Goal: Use online tool/utility: Utilize a website feature to perform a specific function

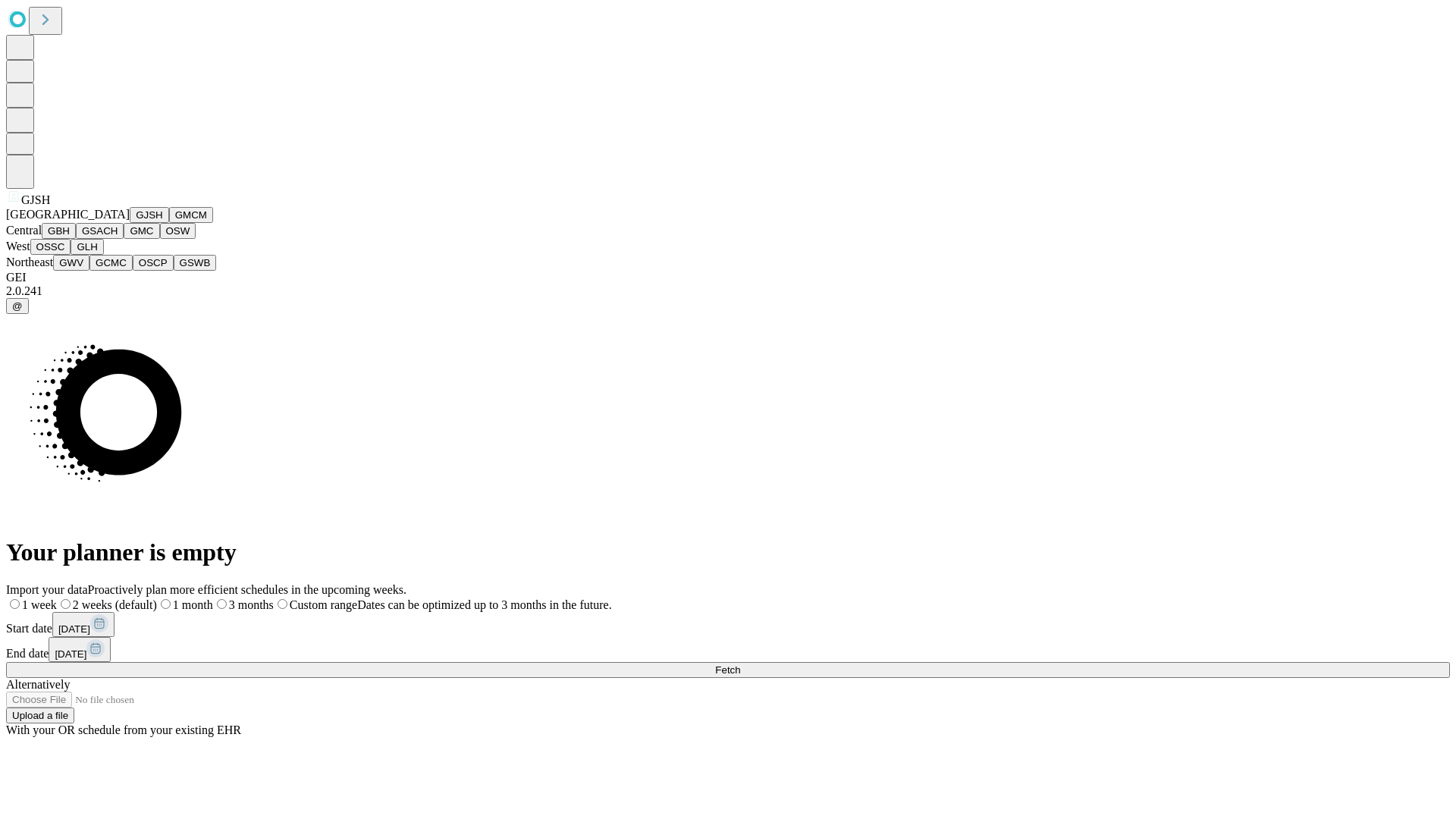
click at [130, 222] on button "GJSH" at bounding box center [150, 214] width 40 height 16
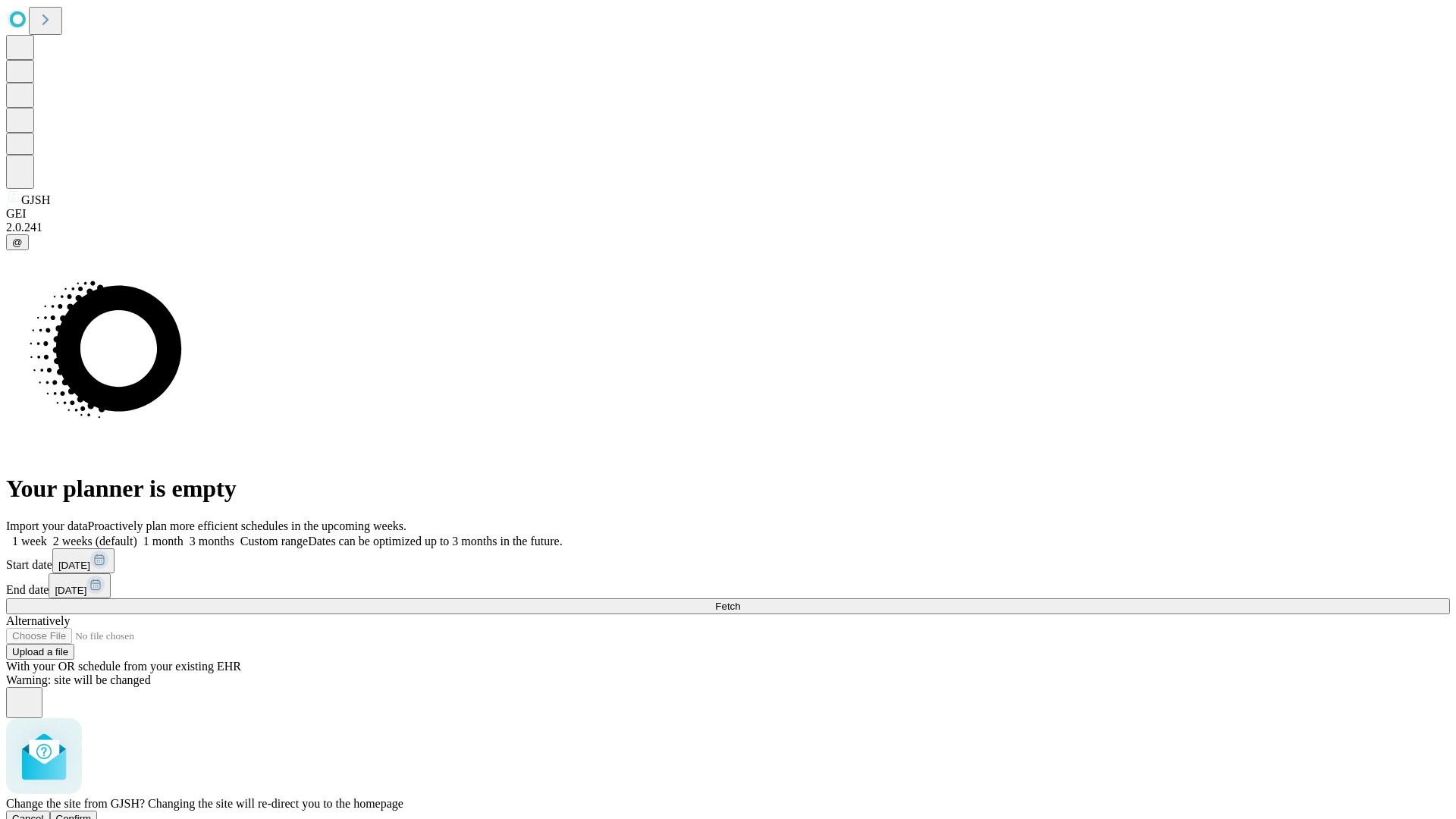
click at [91, 812] on span "Confirm" at bounding box center [74, 817] width 36 height 11
click at [184, 534] on label "1 month" at bounding box center [160, 540] width 47 height 13
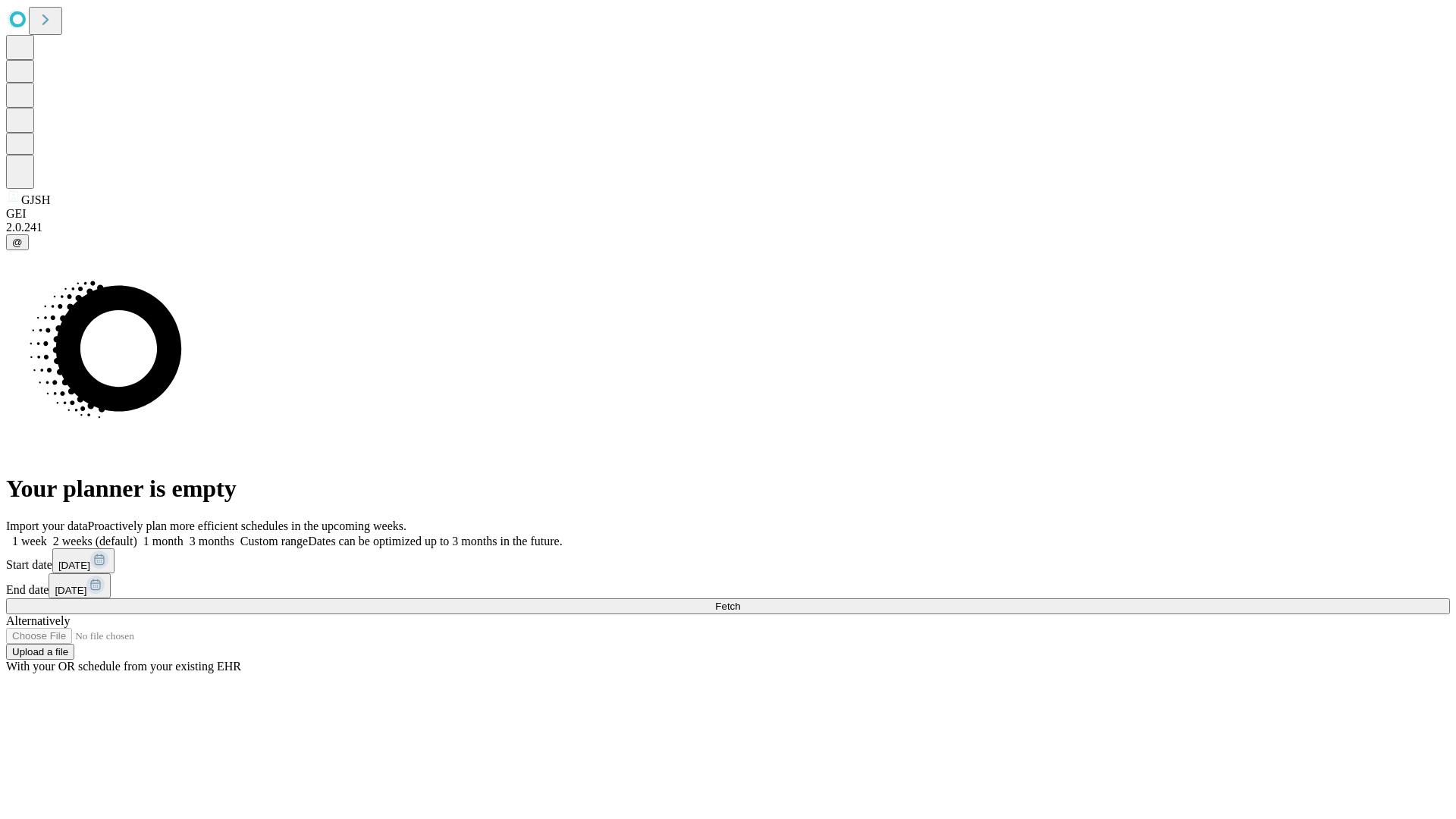
click at [740, 601] on span "Fetch" at bounding box center [727, 606] width 25 height 11
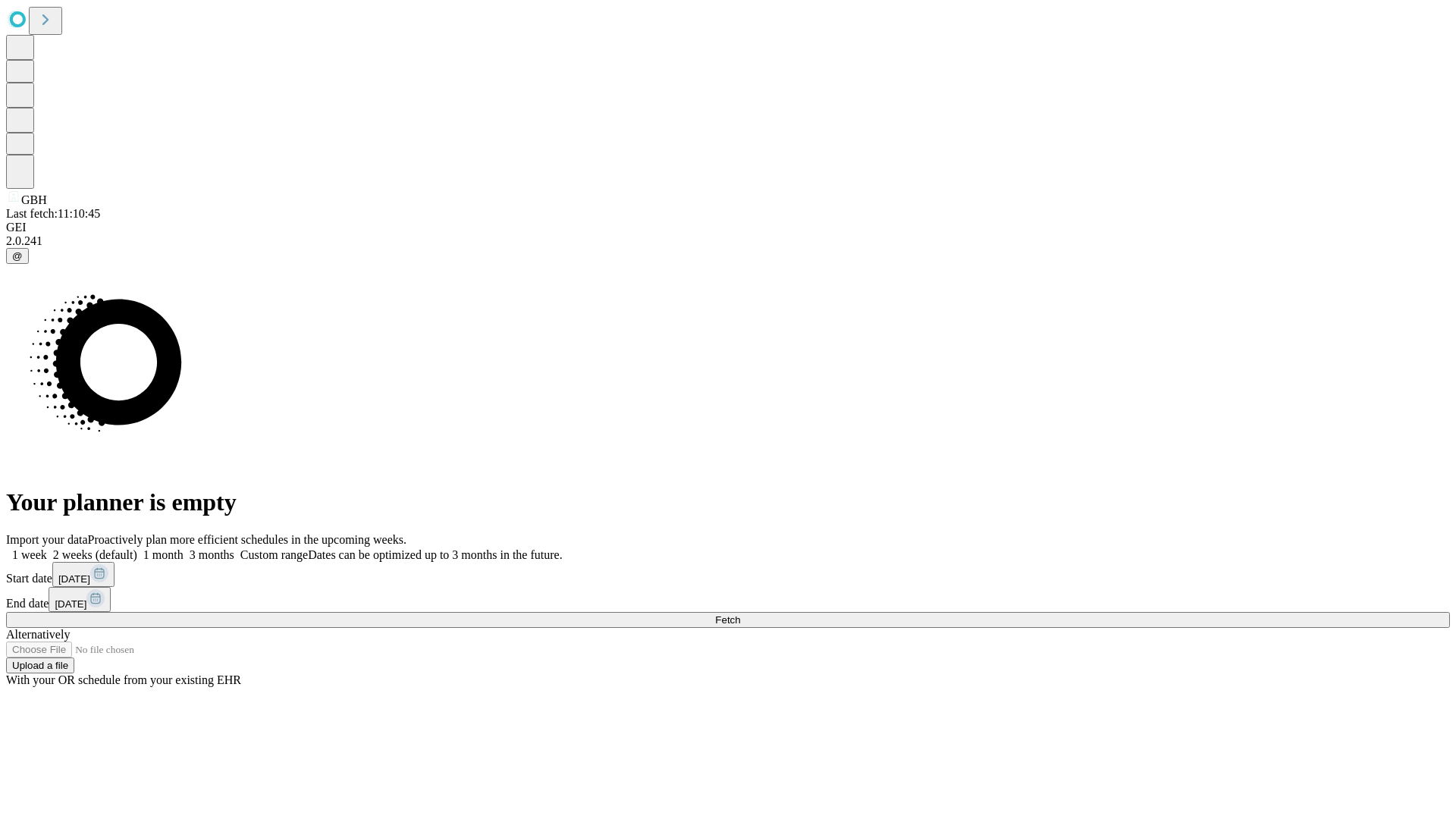
click at [740, 614] on span "Fetch" at bounding box center [727, 618] width 25 height 11
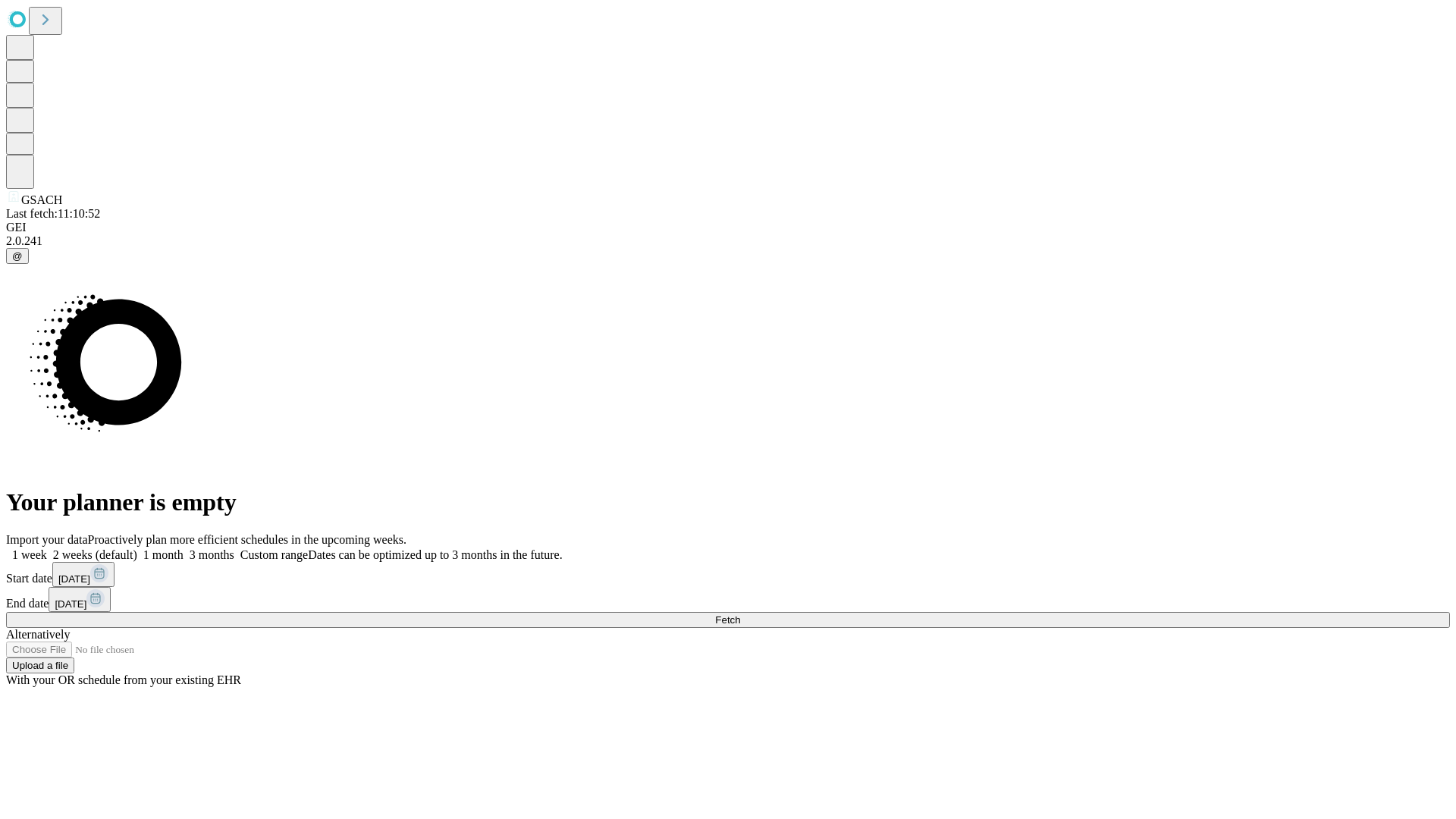
click at [184, 548] on label "1 month" at bounding box center [160, 554] width 47 height 13
click at [740, 614] on span "Fetch" at bounding box center [727, 618] width 25 height 11
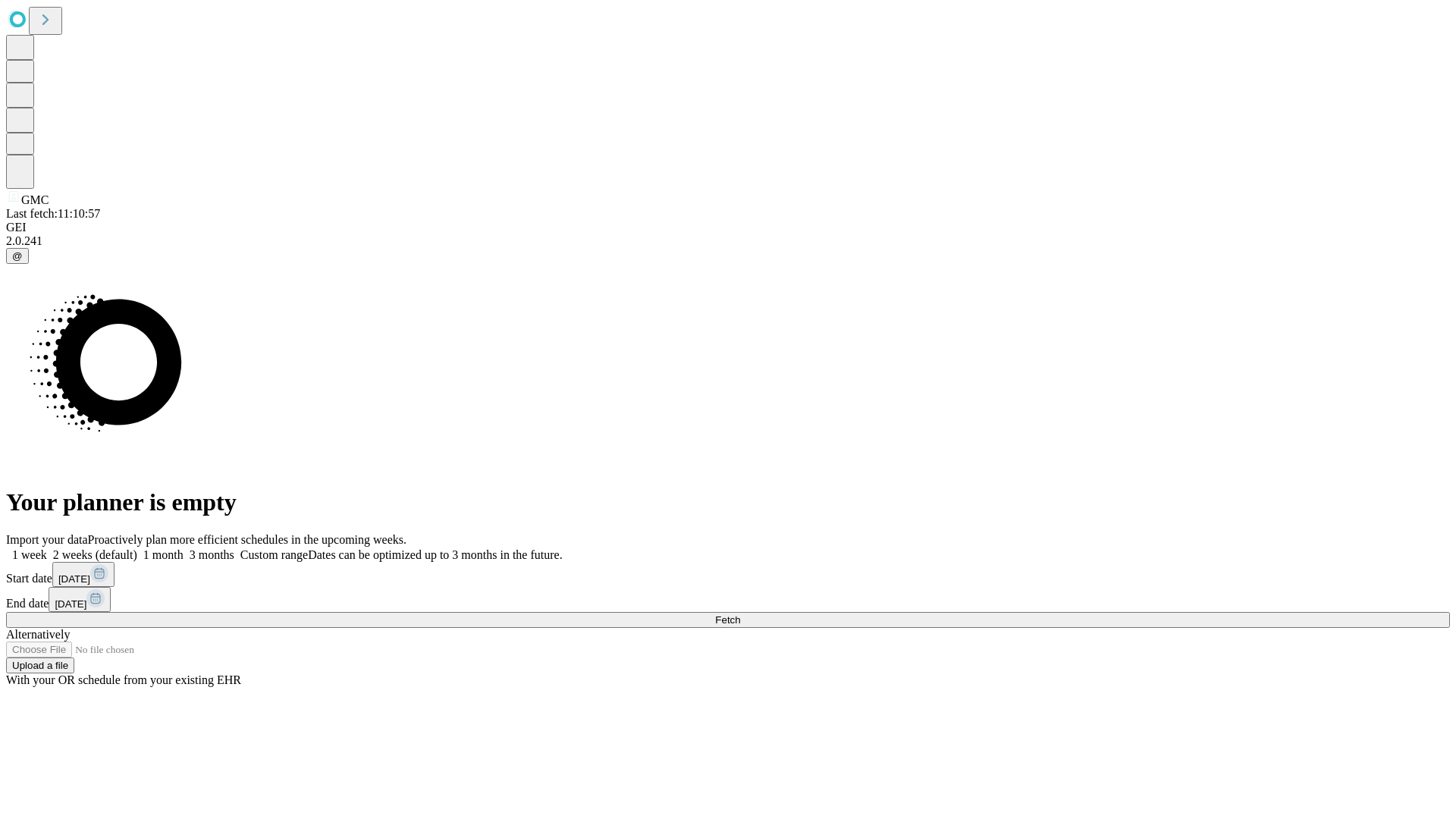
click at [740, 614] on span "Fetch" at bounding box center [727, 618] width 25 height 11
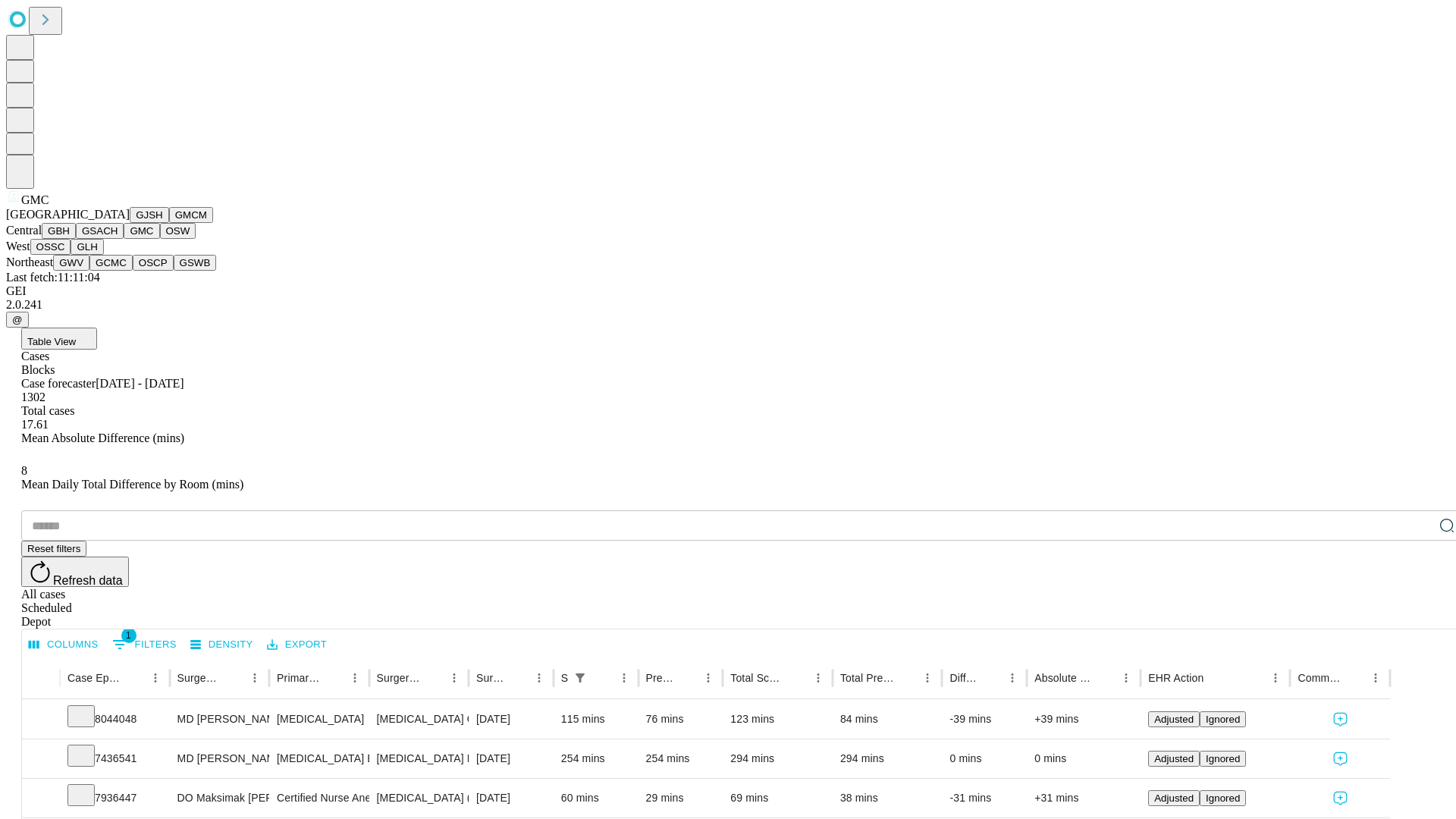
click at [160, 239] on button "OSW" at bounding box center [178, 230] width 37 height 16
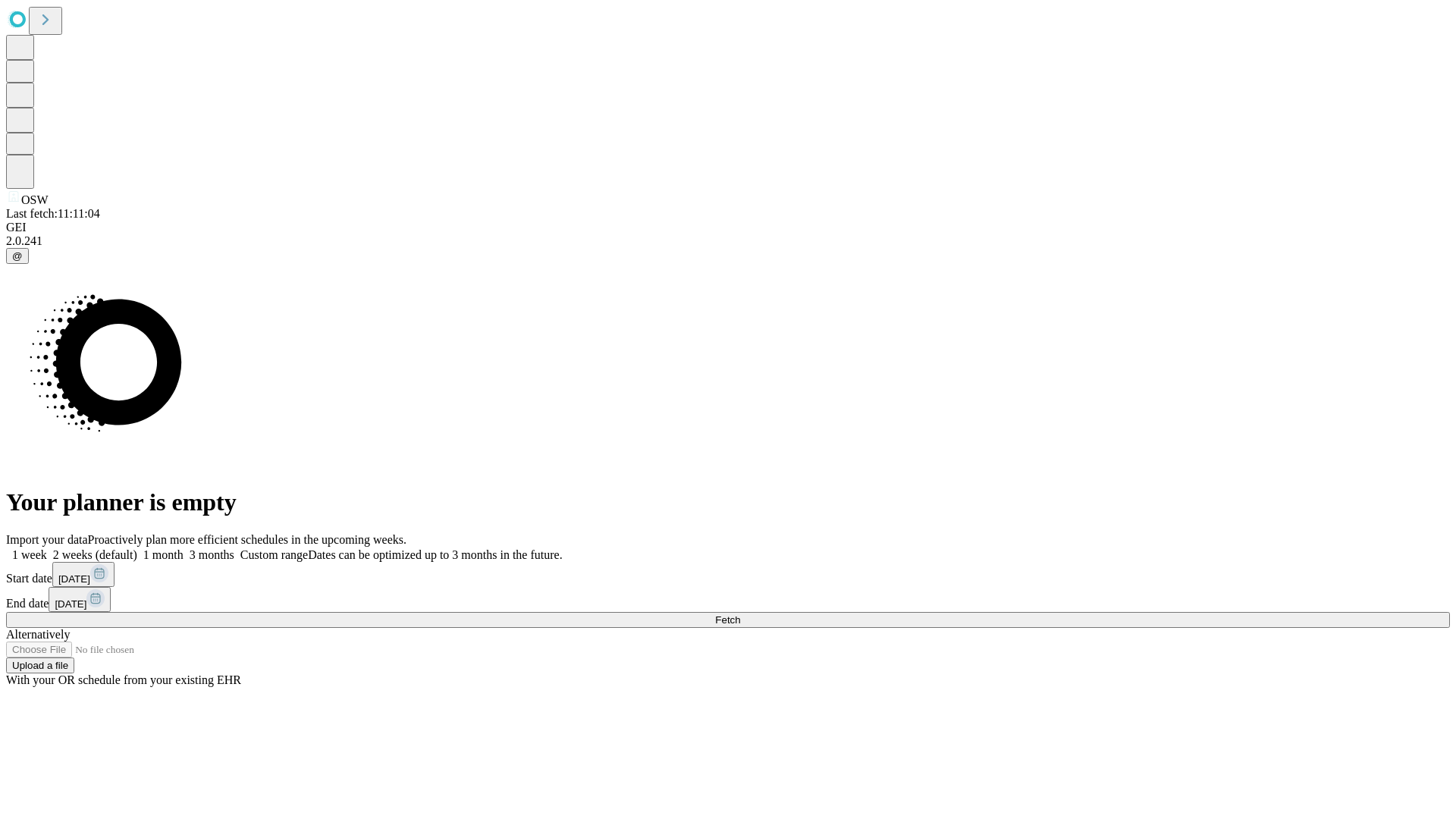
click at [184, 548] on label "1 month" at bounding box center [160, 554] width 47 height 13
click at [740, 614] on span "Fetch" at bounding box center [727, 618] width 25 height 11
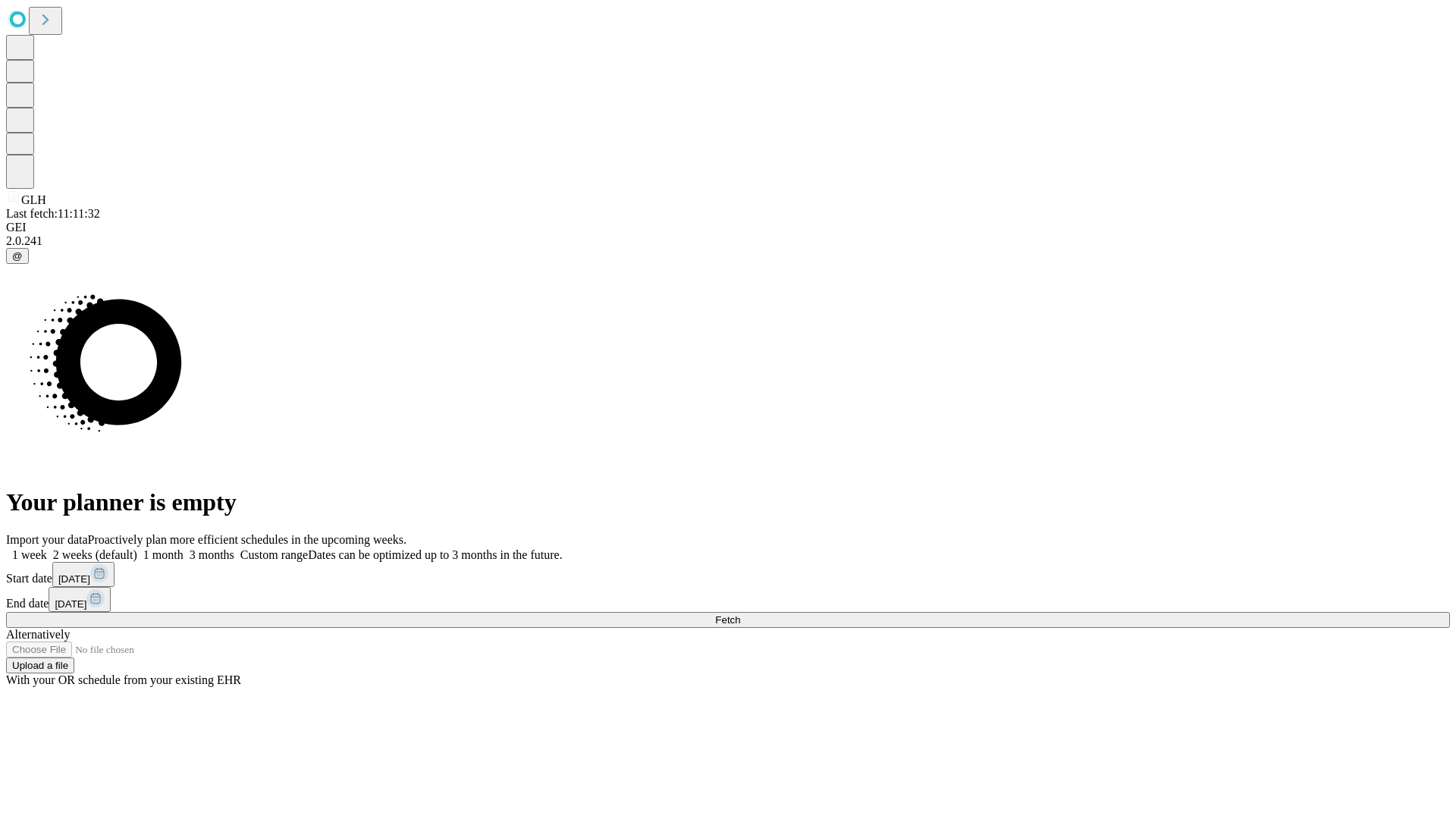
click at [740, 614] on span "Fetch" at bounding box center [727, 618] width 25 height 11
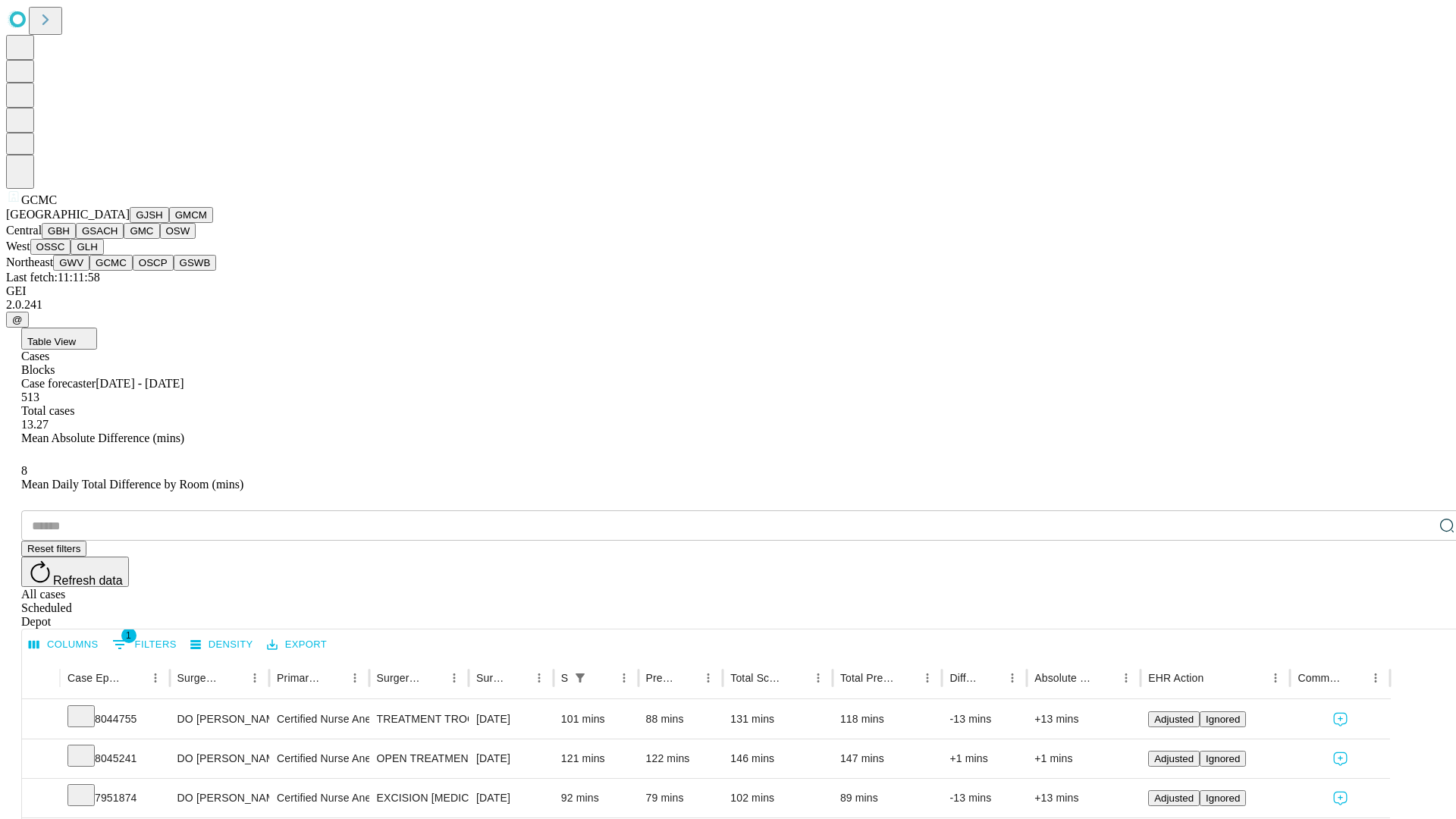
click at [133, 271] on button "OSCP" at bounding box center [153, 263] width 41 height 16
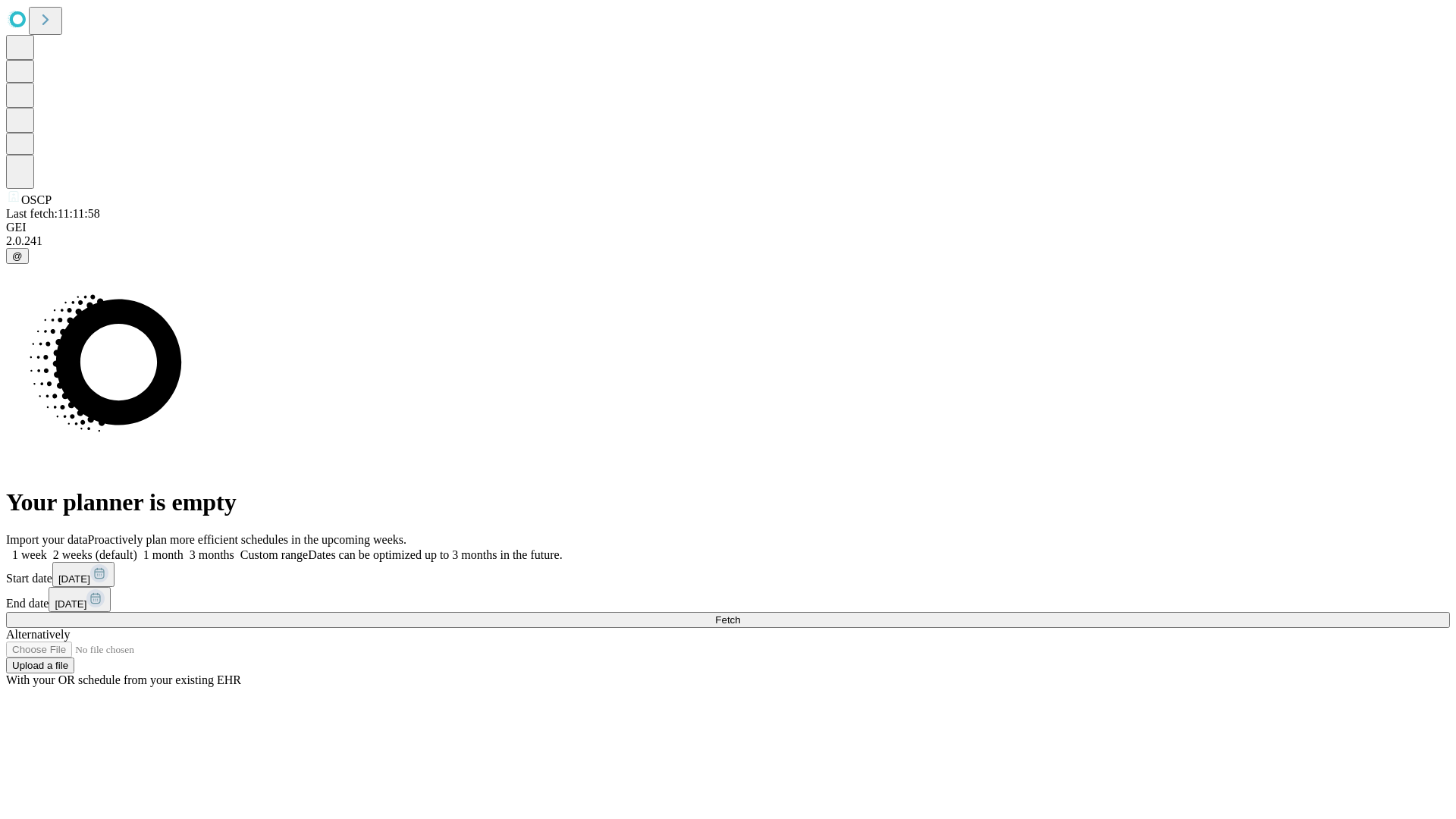
click at [184, 548] on label "1 month" at bounding box center [160, 554] width 47 height 13
click at [740, 614] on span "Fetch" at bounding box center [727, 618] width 25 height 11
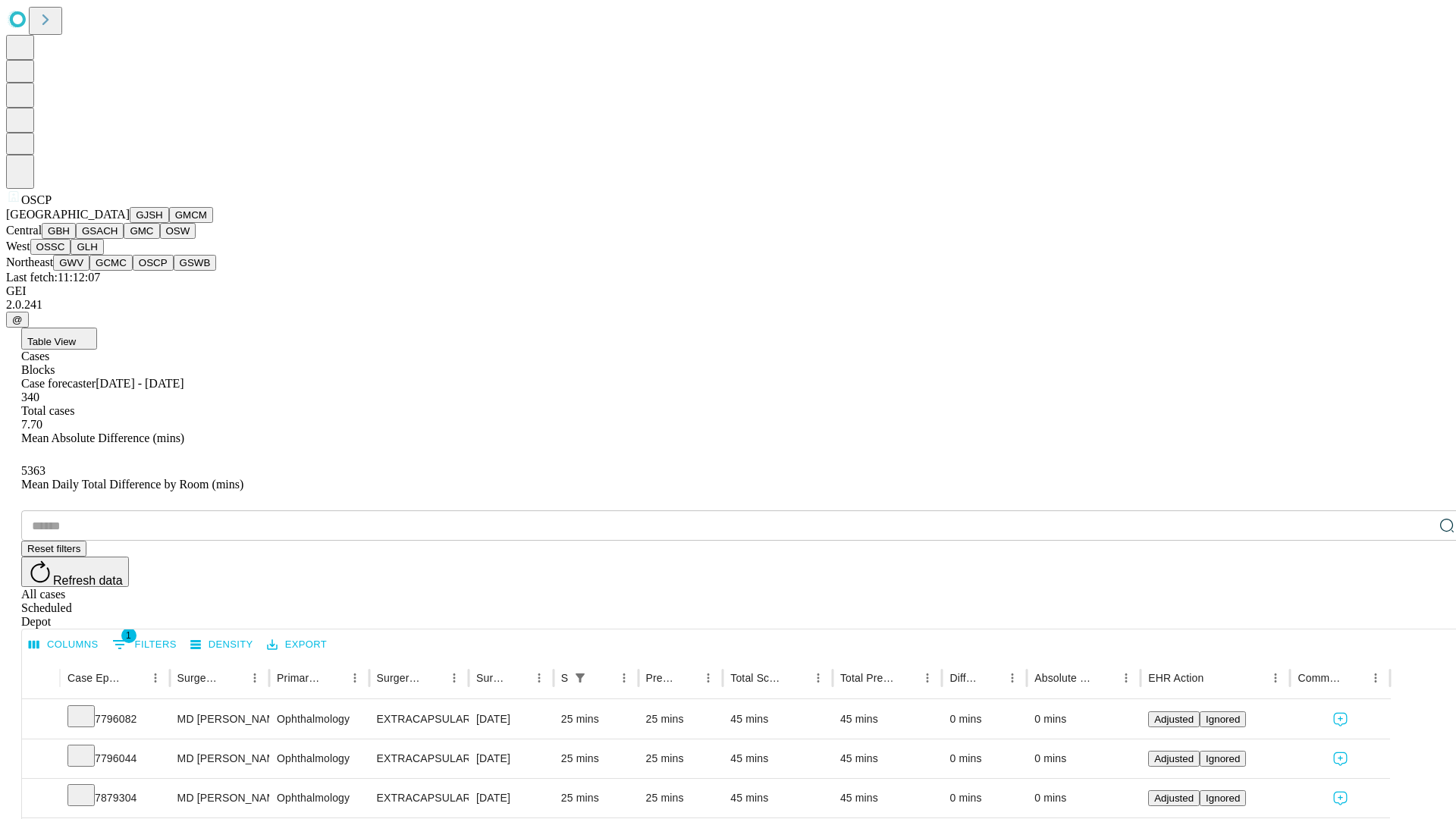
click at [174, 271] on button "GSWB" at bounding box center [196, 263] width 44 height 16
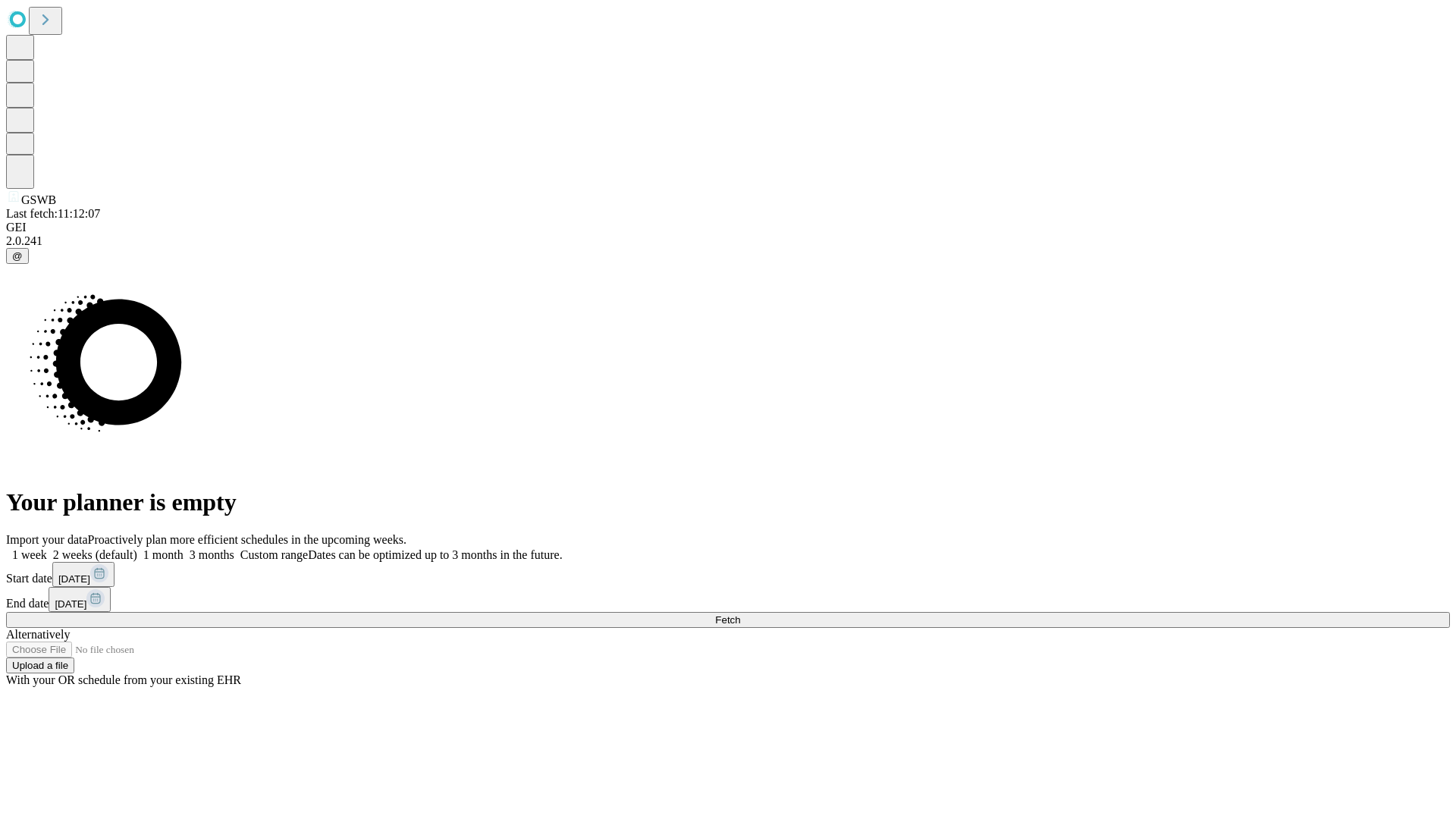
click at [184, 548] on label "1 month" at bounding box center [160, 554] width 47 height 13
click at [740, 614] on span "Fetch" at bounding box center [727, 618] width 25 height 11
